Goal: Check status: Check status

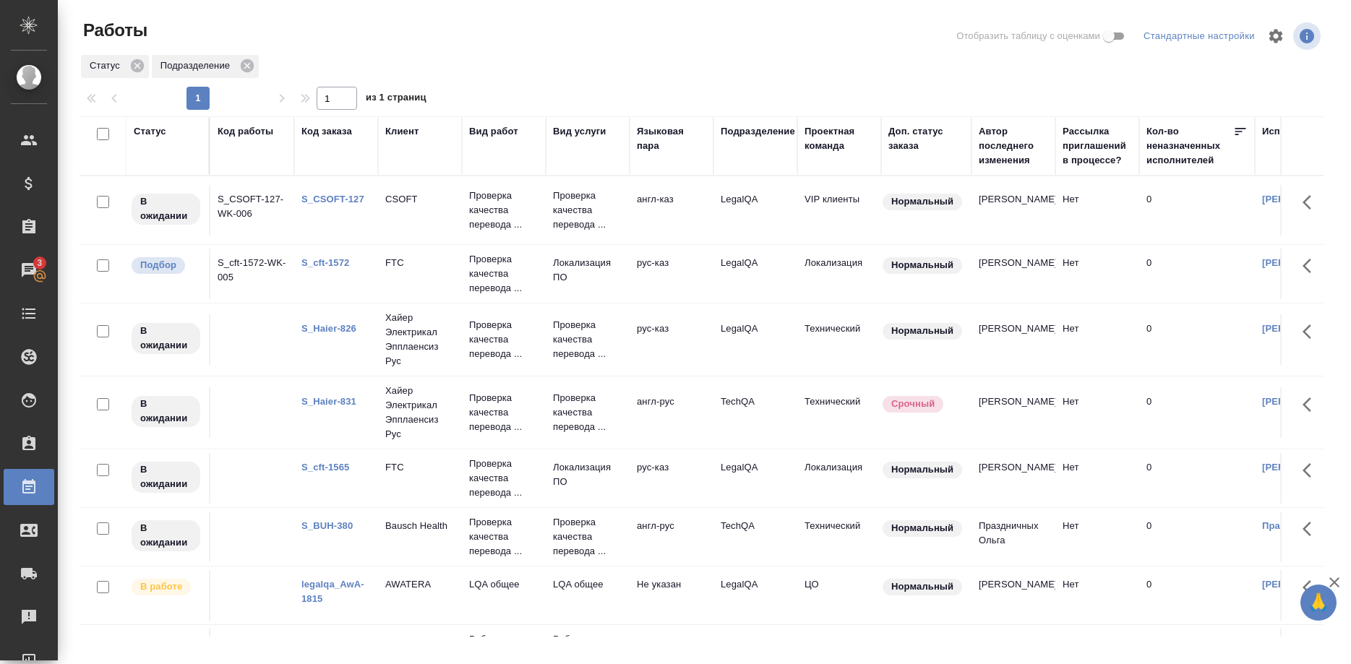
click at [333, 265] on link "S_cft-1572" at bounding box center [325, 262] width 48 height 11
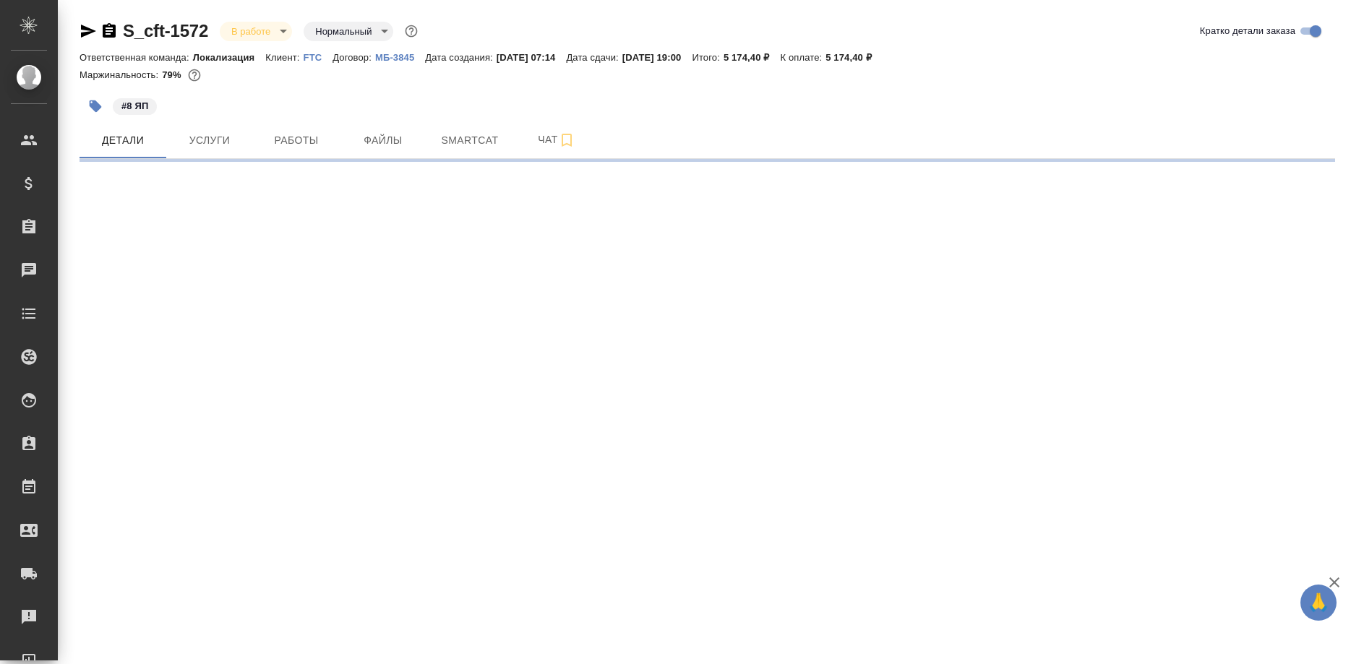
select select "RU"
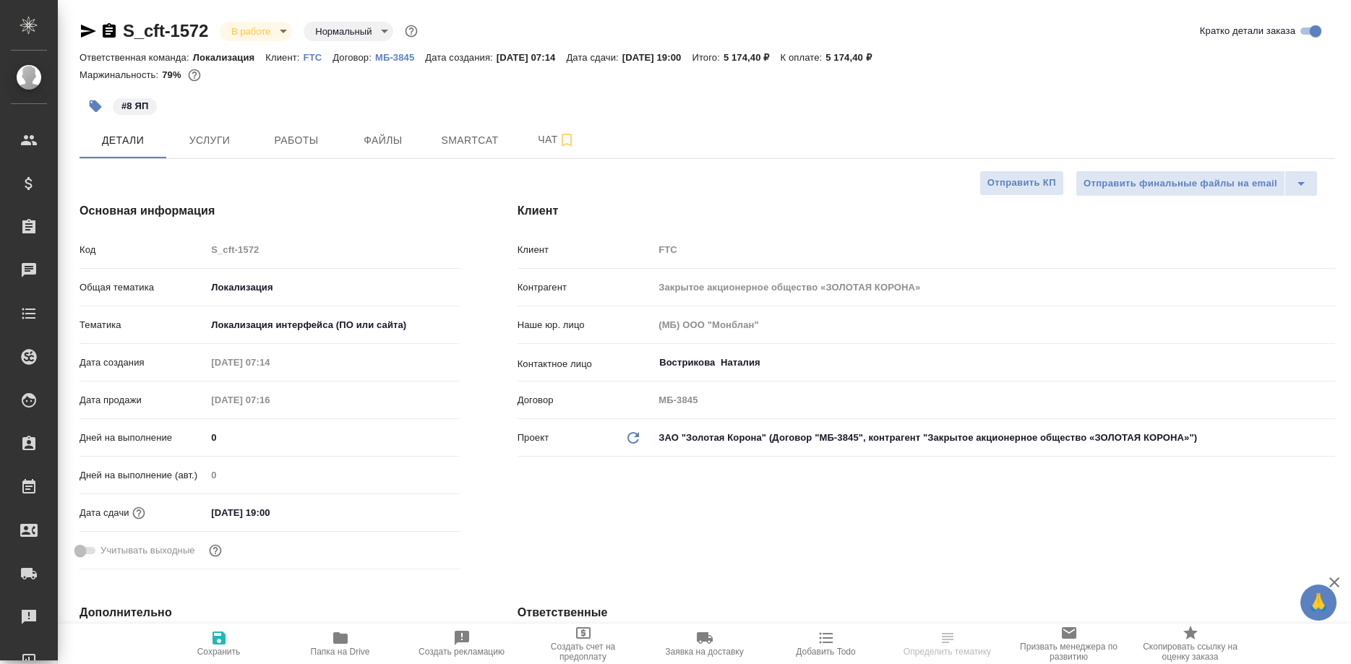
type textarea "x"
select select "RU"
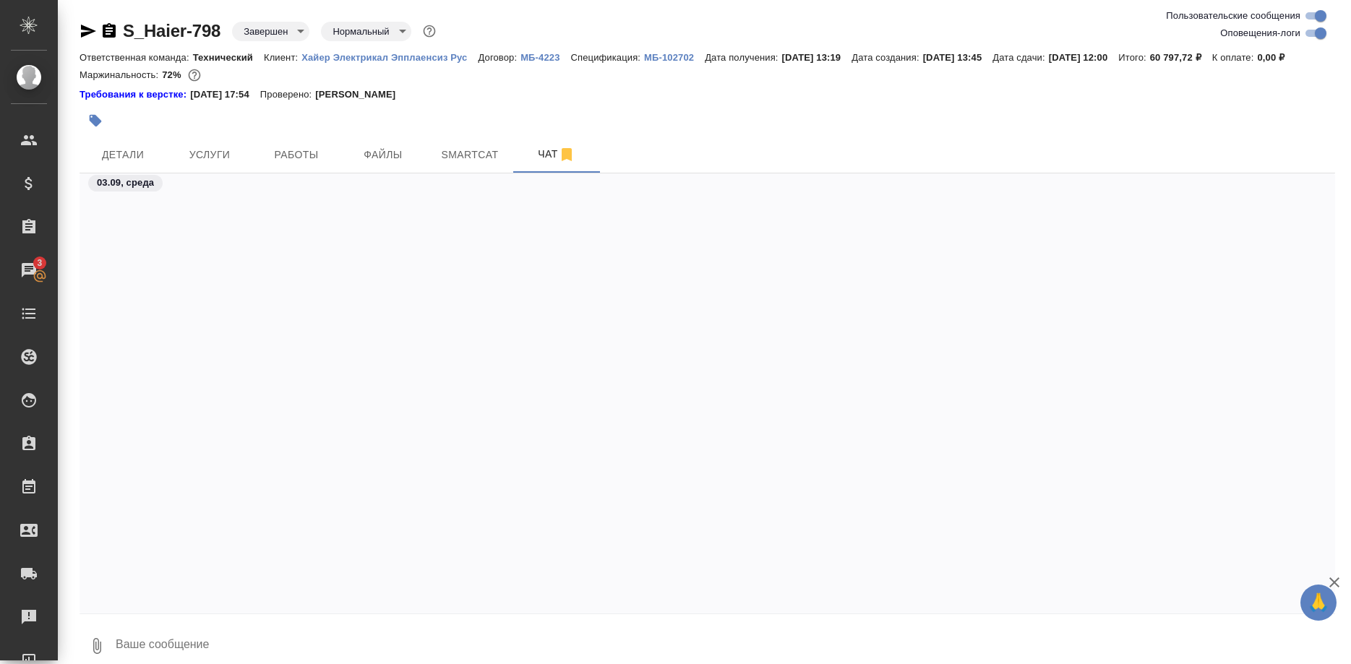
scroll to position [36360, 0]
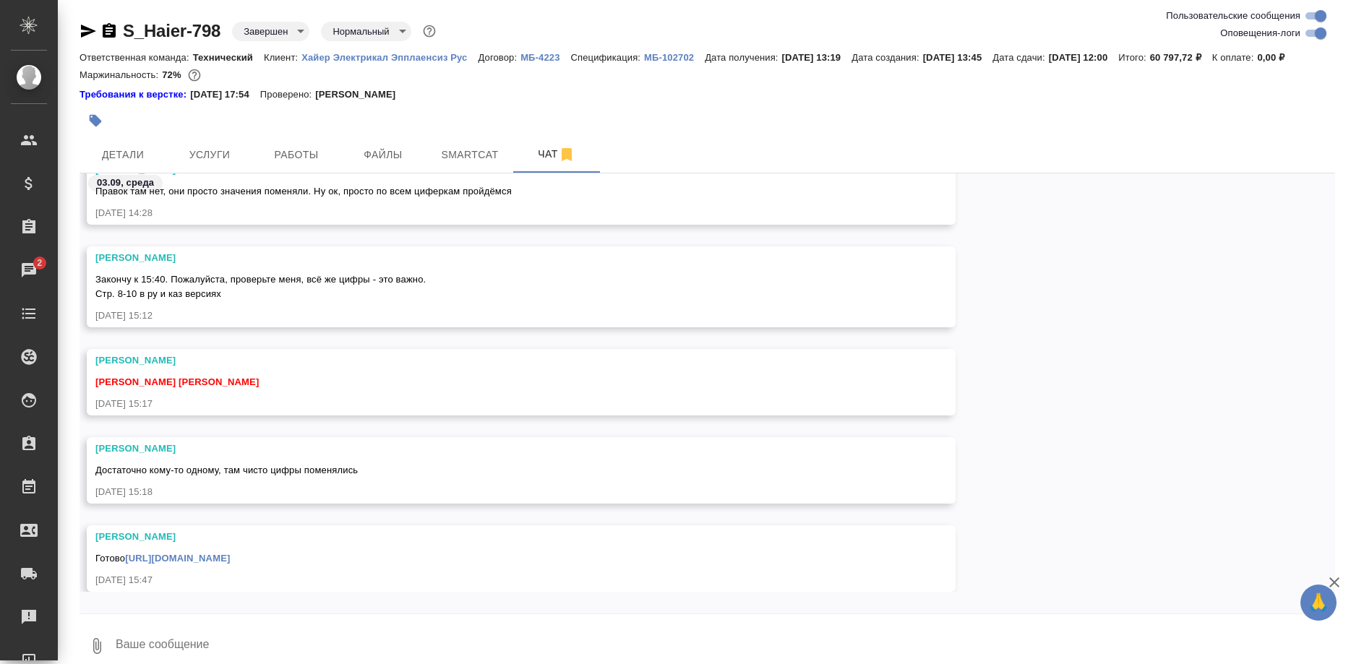
click at [230, 564] on link "[URL][DOMAIN_NAME]" at bounding box center [177, 558] width 105 height 11
